Goal: Task Accomplishment & Management: Use online tool/utility

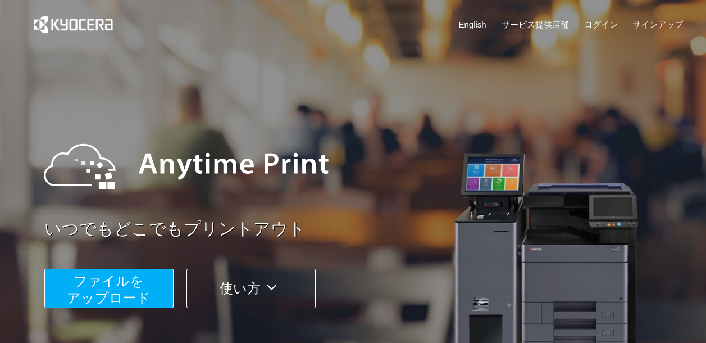
click at [118, 297] on span "ファイルを ​​アップロード" at bounding box center [109, 289] width 84 height 32
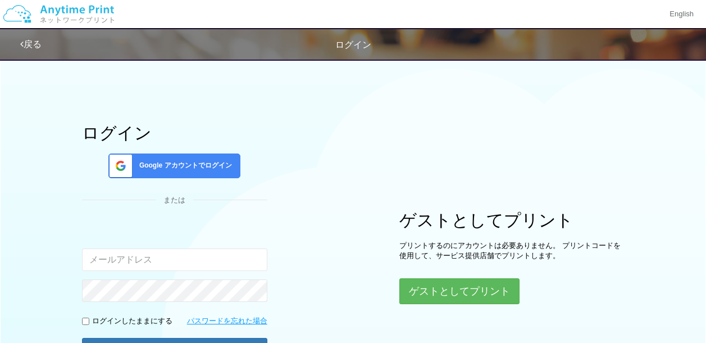
scroll to position [129, 0]
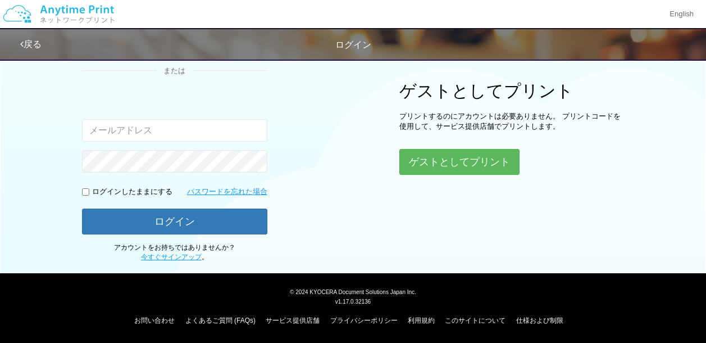
click at [521, 161] on div "ゲストとしてプリント プリントするのにアカウントは必要ありません。 プリントコードを使用して、サービス提供店舗でプリントします。 ゲストとしてプリント" at bounding box center [512, 127] width 225 height 93
click at [499, 161] on button "ゲストとしてプリント" at bounding box center [459, 161] width 119 height 25
click at [423, 160] on button "ゲストとしてプリント" at bounding box center [459, 161] width 119 height 25
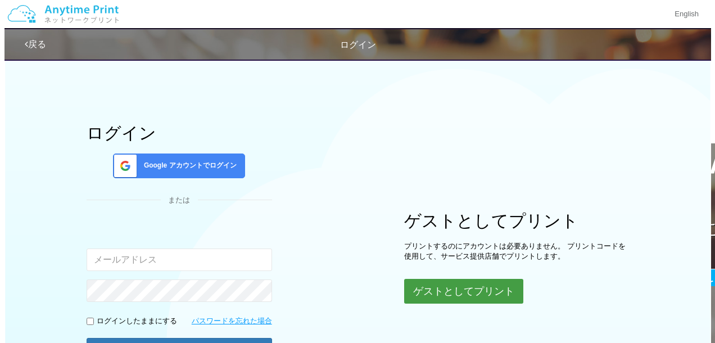
scroll to position [56, 0]
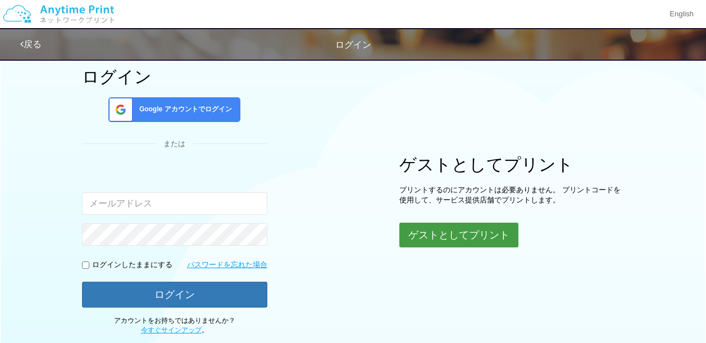
click at [439, 239] on button "ゲストとしてプリント" at bounding box center [459, 235] width 119 height 25
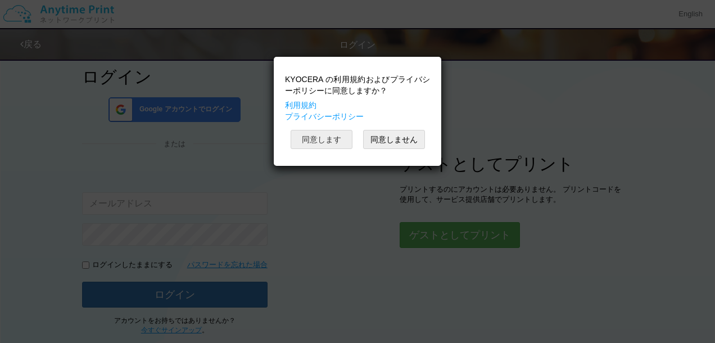
click at [325, 135] on button "同意します" at bounding box center [322, 139] width 62 height 19
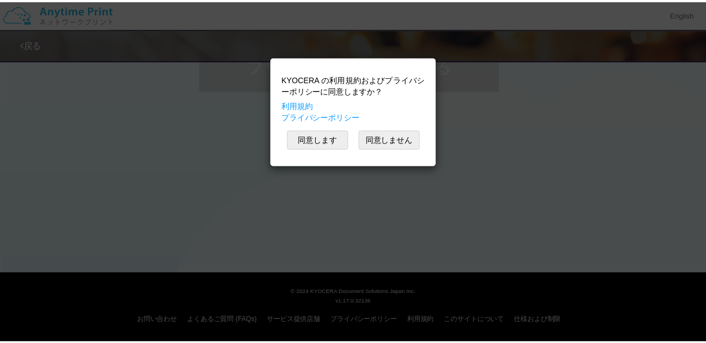
scroll to position [56, 0]
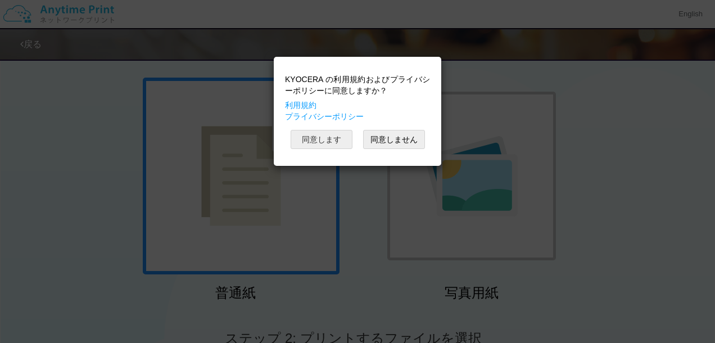
click at [307, 132] on button "同意します" at bounding box center [322, 139] width 62 height 19
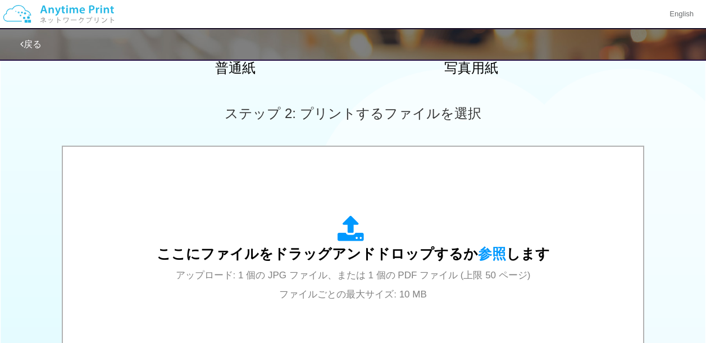
scroll to position [112, 0]
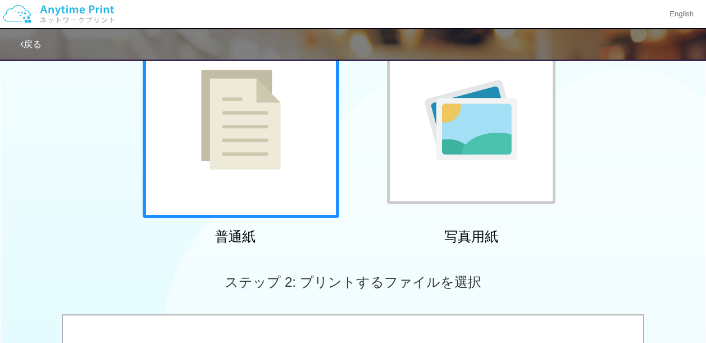
click at [261, 170] on img at bounding box center [241, 120] width 80 height 100
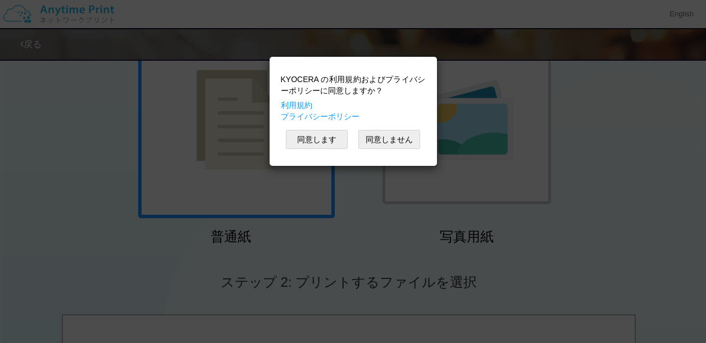
scroll to position [225, 0]
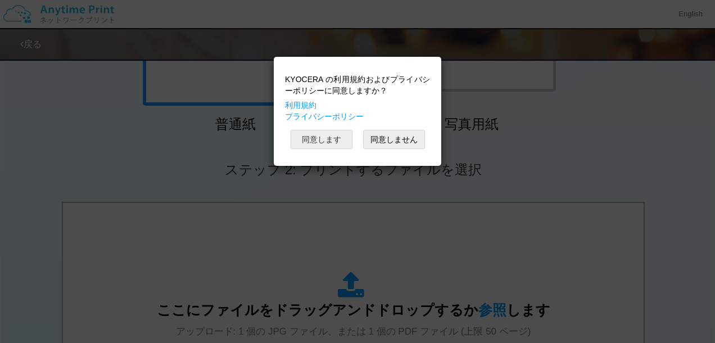
click at [314, 142] on button "同意します" at bounding box center [322, 139] width 62 height 19
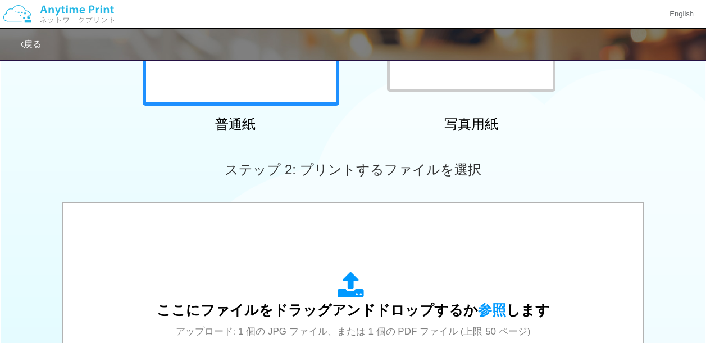
scroll to position [169, 0]
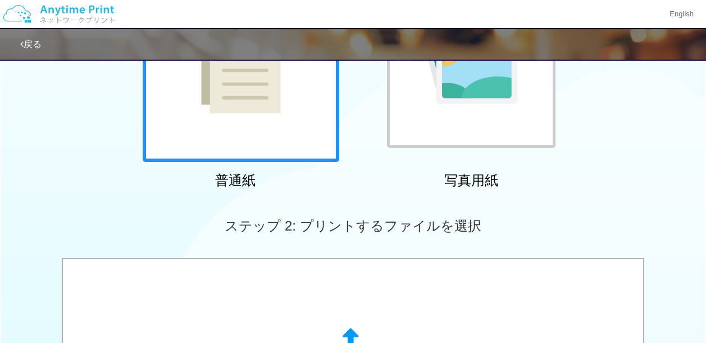
click at [250, 130] on div at bounding box center [241, 63] width 197 height 197
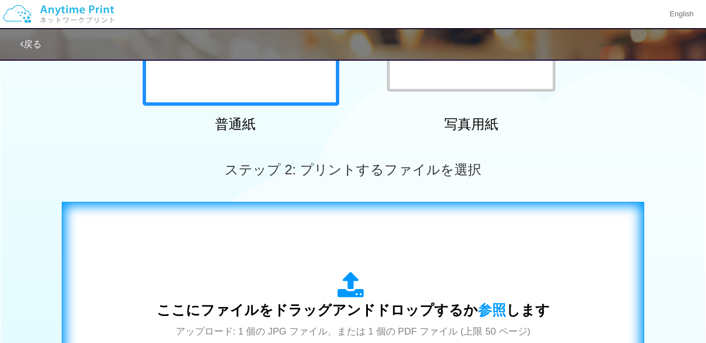
scroll to position [337, 0]
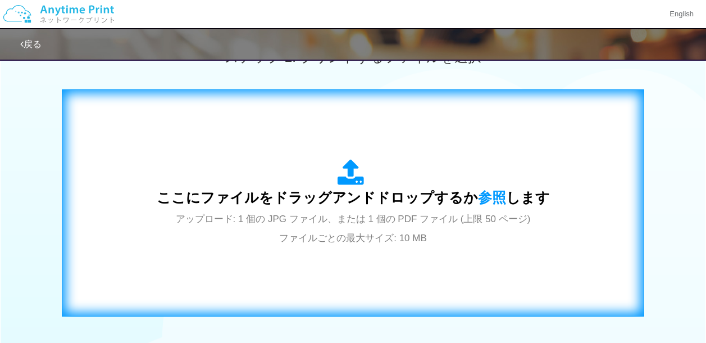
click at [369, 196] on span "ここにファイルをドラッグアンドドロップするか 参照 します" at bounding box center [353, 197] width 393 height 16
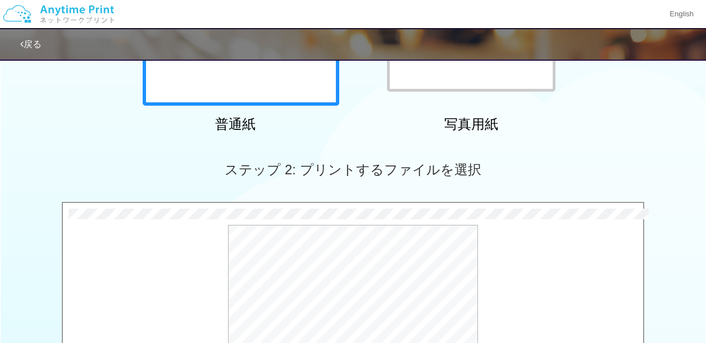
scroll to position [450, 0]
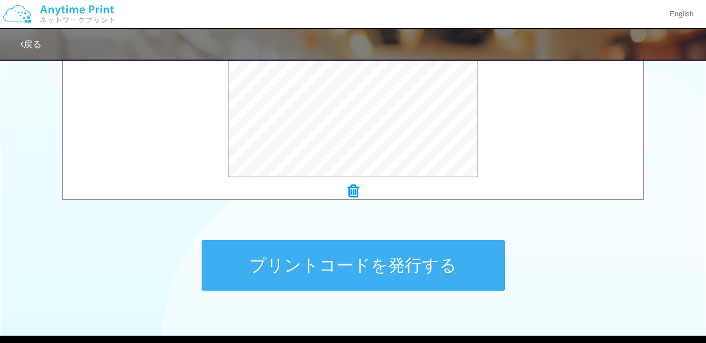
click at [378, 263] on button "プリントコードを発行する" at bounding box center [353, 265] width 303 height 51
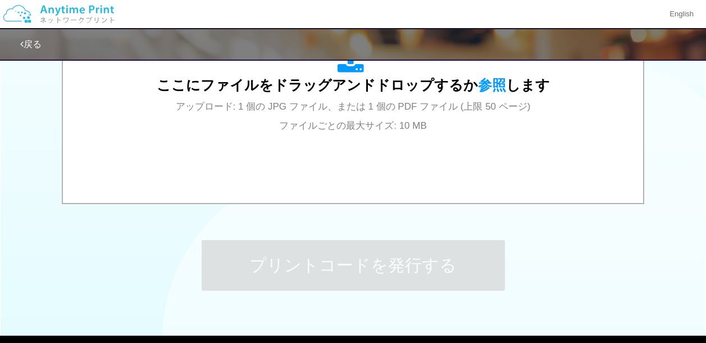
scroll to position [0, 0]
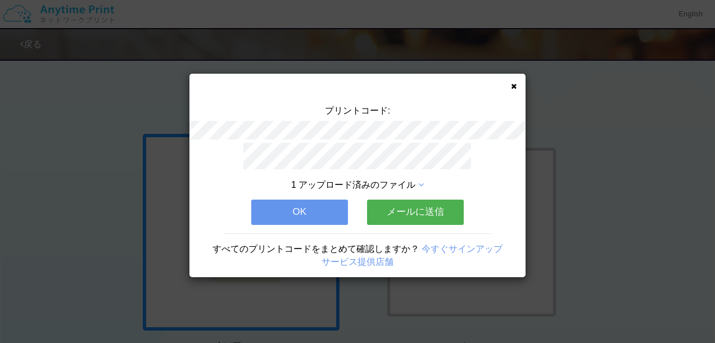
click at [385, 205] on button "メールに送信" at bounding box center [415, 212] width 97 height 25
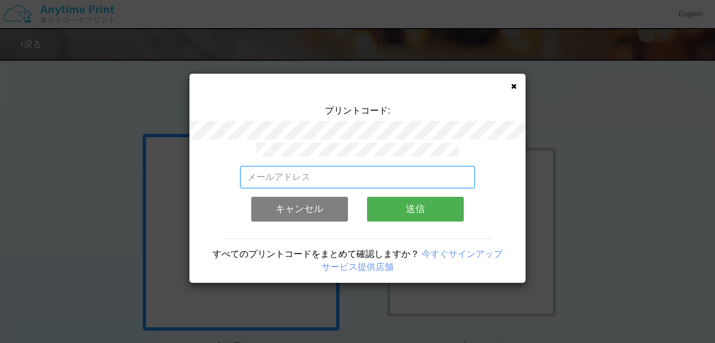
click at [307, 166] on input "email" at bounding box center [357, 177] width 235 height 22
type input "[EMAIL_ADDRESS][DOMAIN_NAME]"
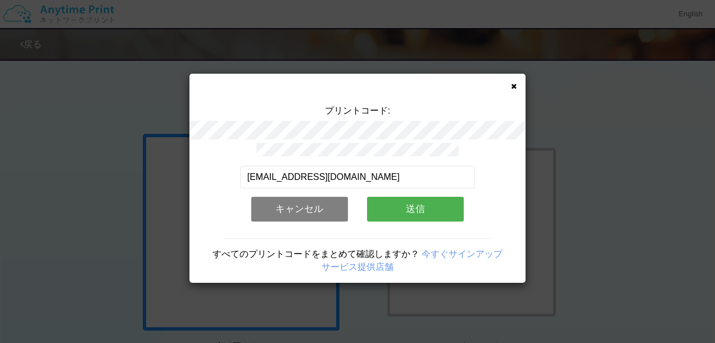
click at [416, 211] on button "送信" at bounding box center [415, 209] width 97 height 25
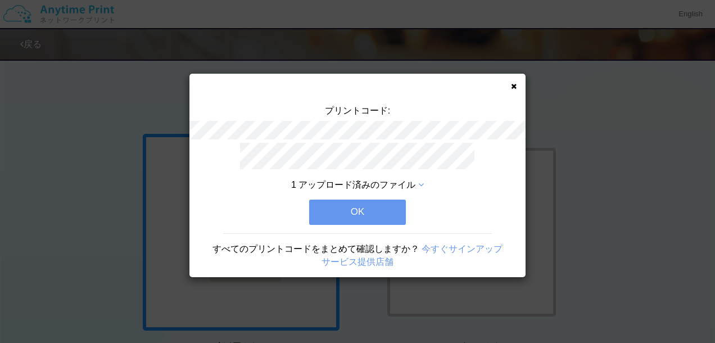
click at [373, 211] on button "OK" at bounding box center [357, 212] width 97 height 25
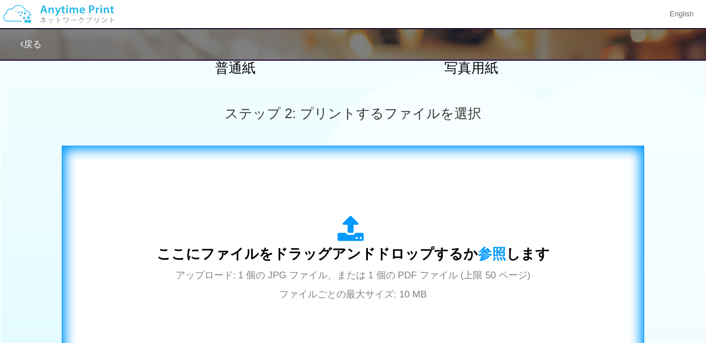
scroll to position [450, 0]
